Goal: Navigation & Orientation: Find specific page/section

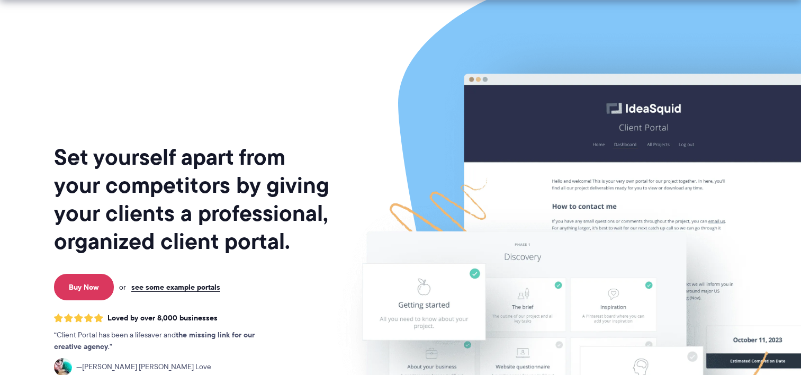
scroll to position [106, 0]
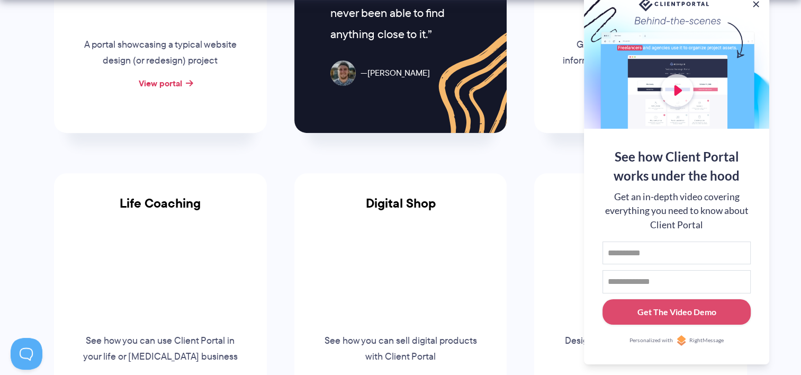
scroll to position [688, 0]
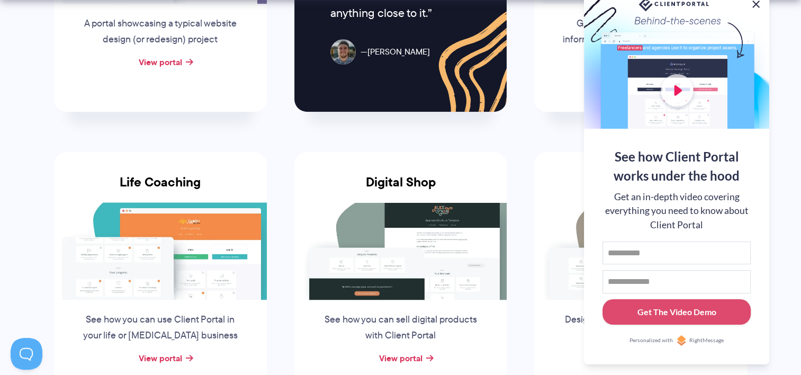
click at [760, 2] on button at bounding box center [756, 4] width 13 height 13
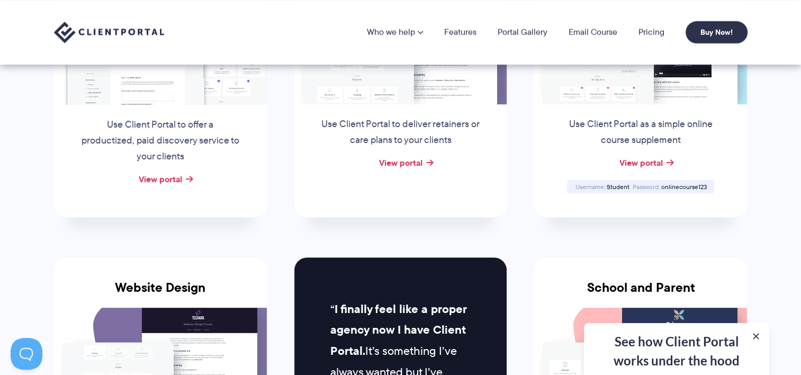
scroll to position [265, 0]
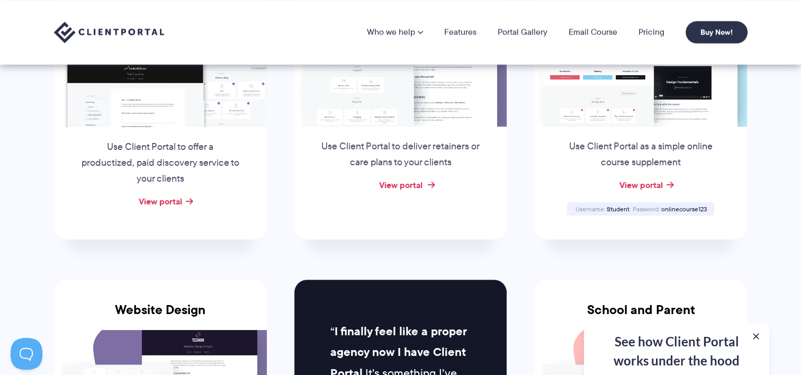
click at [396, 181] on link "View portal" at bounding box center [400, 184] width 43 height 13
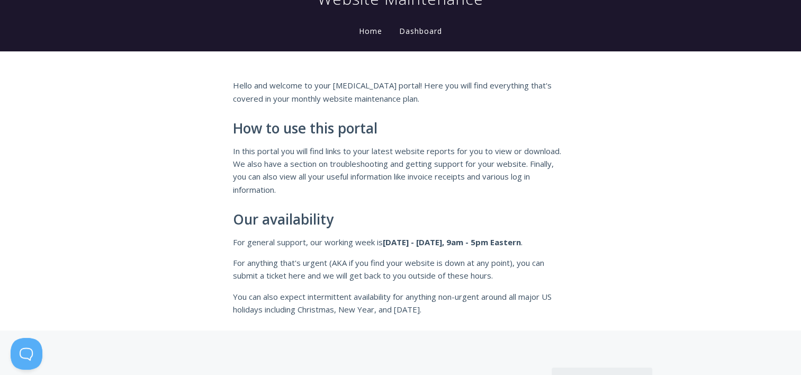
click at [416, 33] on link "Dashboard" at bounding box center [420, 32] width 47 height 12
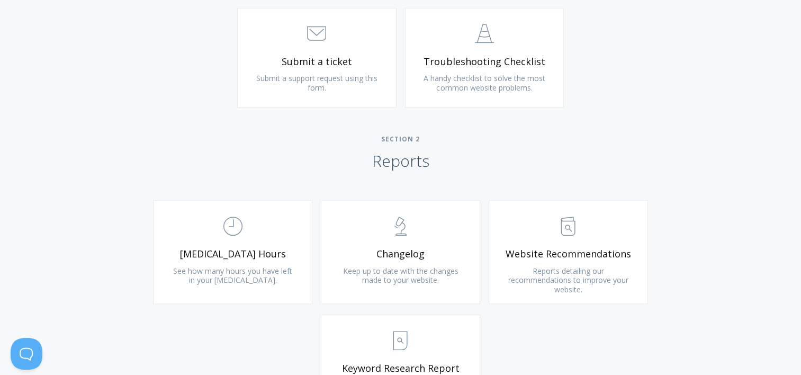
scroll to position [635, 0]
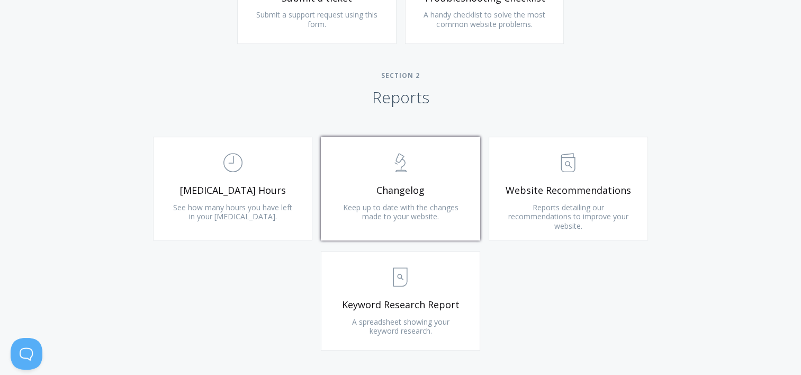
click at [388, 196] on link ".st0{fill:none;stroke:#000000;stroke-width:2;stroke-miterlimit:10;} Untitled-25…" at bounding box center [400, 189] width 159 height 104
